Goal: Transaction & Acquisition: Book appointment/travel/reservation

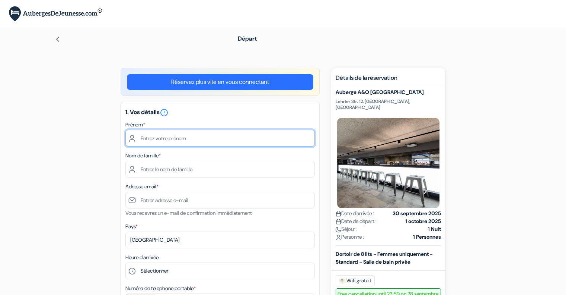
click at [243, 137] on input "text" at bounding box center [220, 138] width 190 height 17
type input "louann"
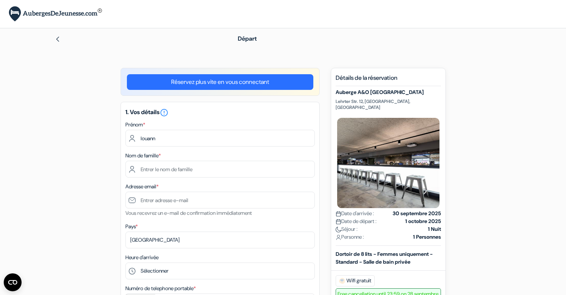
type input "gautier"
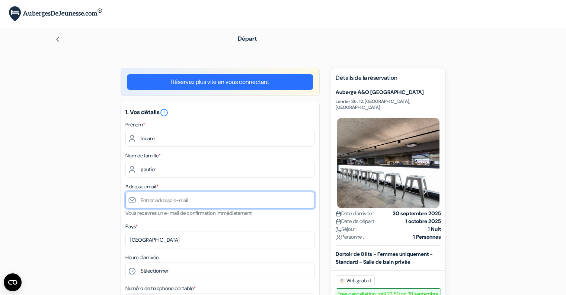
type input "[EMAIL_ADDRESS][DOMAIN_NAME]"
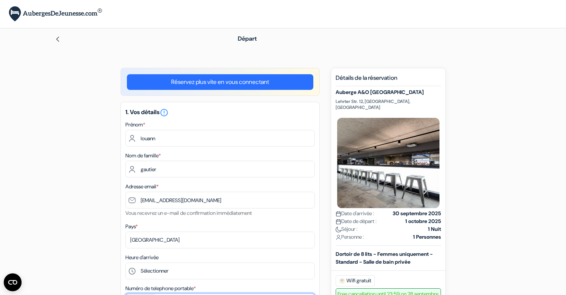
type input "+33779134474"
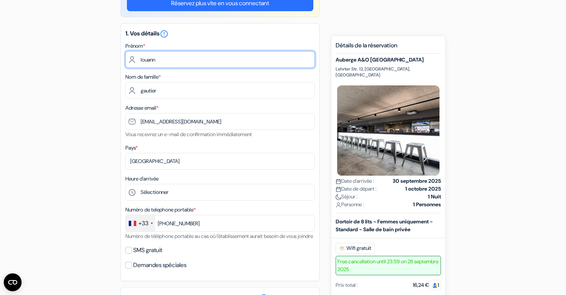
scroll to position [79, 0]
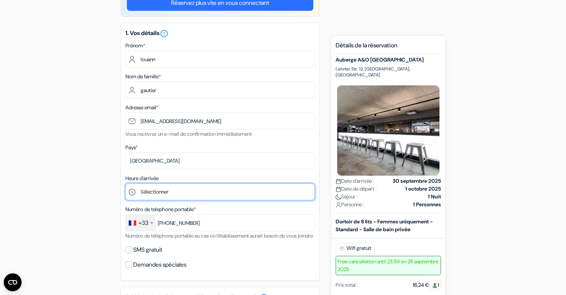
click at [175, 193] on select "Sélectionner 1:00 2:00 3:00 4:00 5:00 6:00 7:00 8:00 9:00 10:00 11:00 12:00 13:…" at bounding box center [220, 191] width 190 height 17
select select "21"
click at [125, 184] on select "Sélectionner 1:00 2:00 3:00 4:00 5:00 6:00 7:00 8:00 9:00 10:00 11:00 12:00 13:…" at bounding box center [220, 191] width 190 height 17
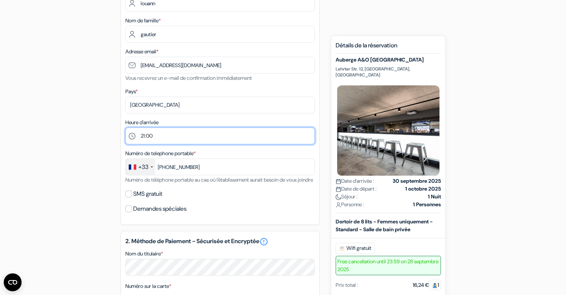
scroll to position [136, 0]
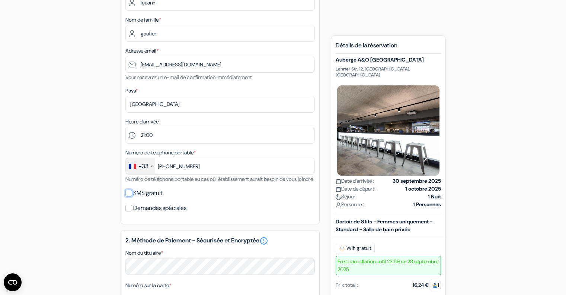
click at [130, 196] on input "SMS gratuit" at bounding box center [128, 193] width 7 height 7
checkbox input "true"
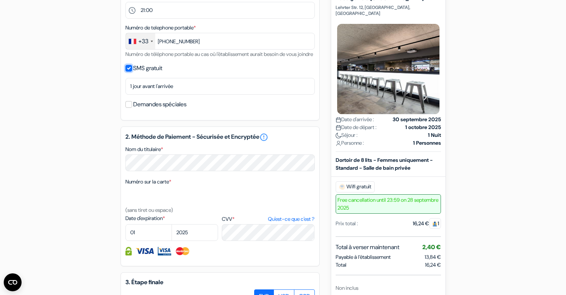
scroll to position [261, 0]
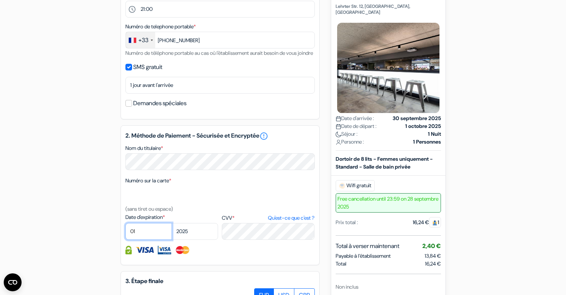
click at [145, 239] on select "01 02 03 04 05 06 07 08 09 10 11 12" at bounding box center [148, 231] width 47 height 17
select select "05"
click at [125, 233] on select "01 02 03 04 05 06 07 08 09 10 11 12" at bounding box center [148, 231] width 47 height 17
click at [193, 238] on select "2025 2026 2027 2028 2029 2030 2031 2032 2033 2034 2035 2036 2037 2038 2039 2040…" at bounding box center [195, 231] width 47 height 17
select select "2028"
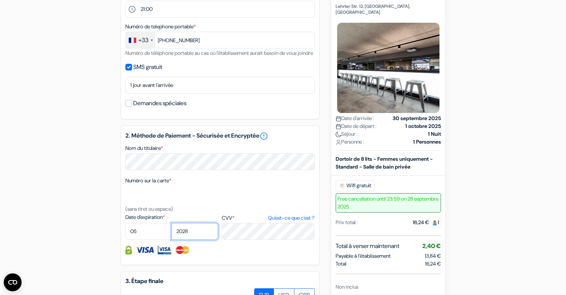
click at [172, 233] on select "2025 2026 2027 2028 2029 2030 2031 2032 2033 2034 2035 2036 2037 2038 2039 2040…" at bounding box center [195, 231] width 47 height 17
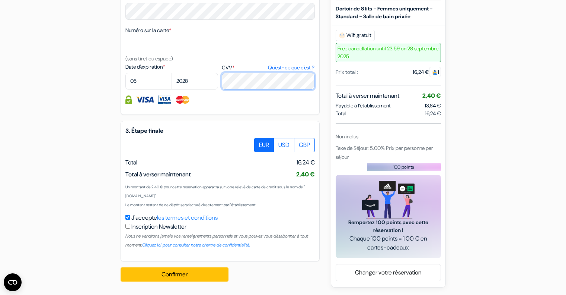
scroll to position [422, 0]
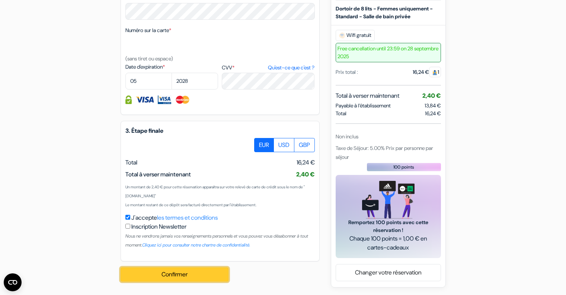
click at [180, 272] on button "Confirmer Loading..." at bounding box center [175, 274] width 108 height 14
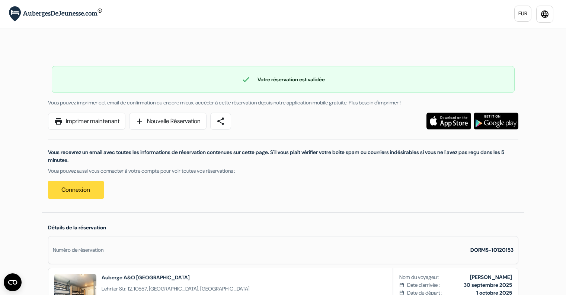
scroll to position [8, 0]
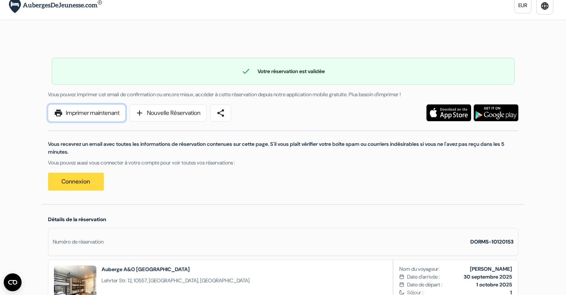
click at [83, 108] on link "print Imprimer maintenant" at bounding box center [86, 112] width 77 height 17
